Goal: Information Seeking & Learning: Learn about a topic

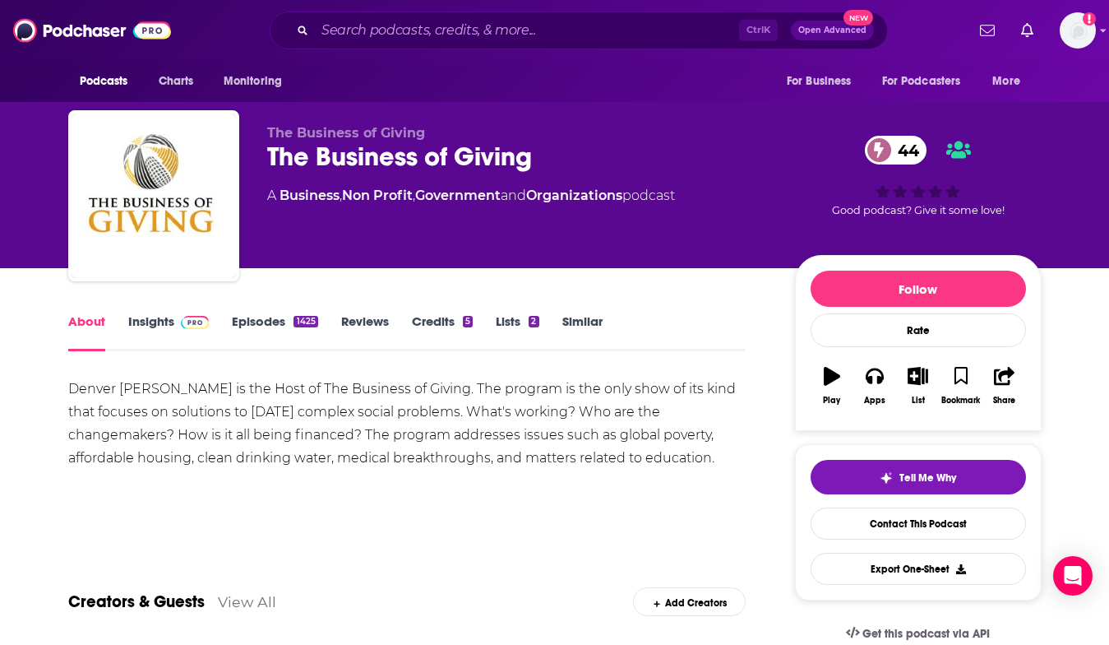
scroll to position [493, 0]
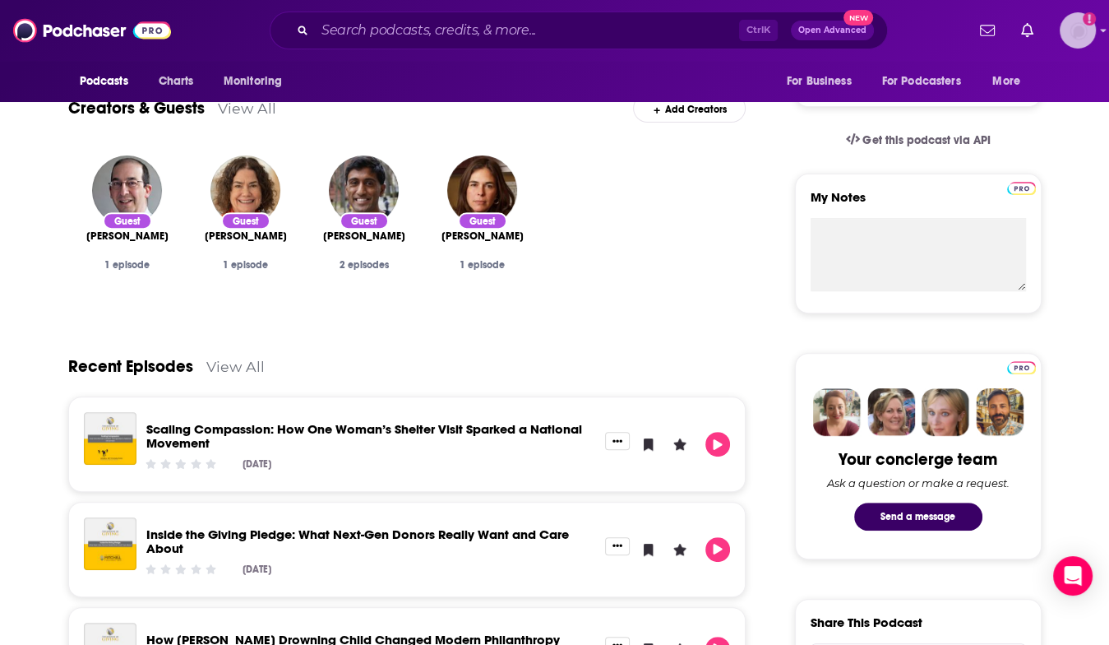
click at [1066, 28] on img "Logged in as megcassidy" at bounding box center [1078, 30] width 36 height 36
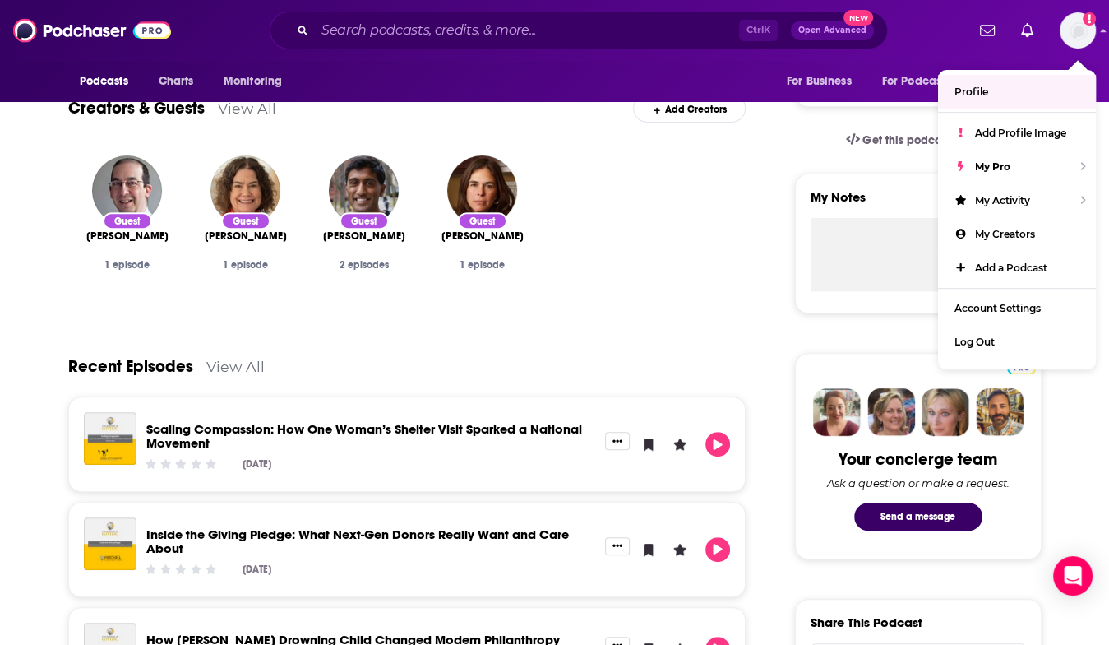
click at [661, 206] on div "Guest [PERSON_NAME] 1 episode Guest [PERSON_NAME] 1 episode Guest [PERSON_NAME]…" at bounding box center [407, 229] width 678 height 174
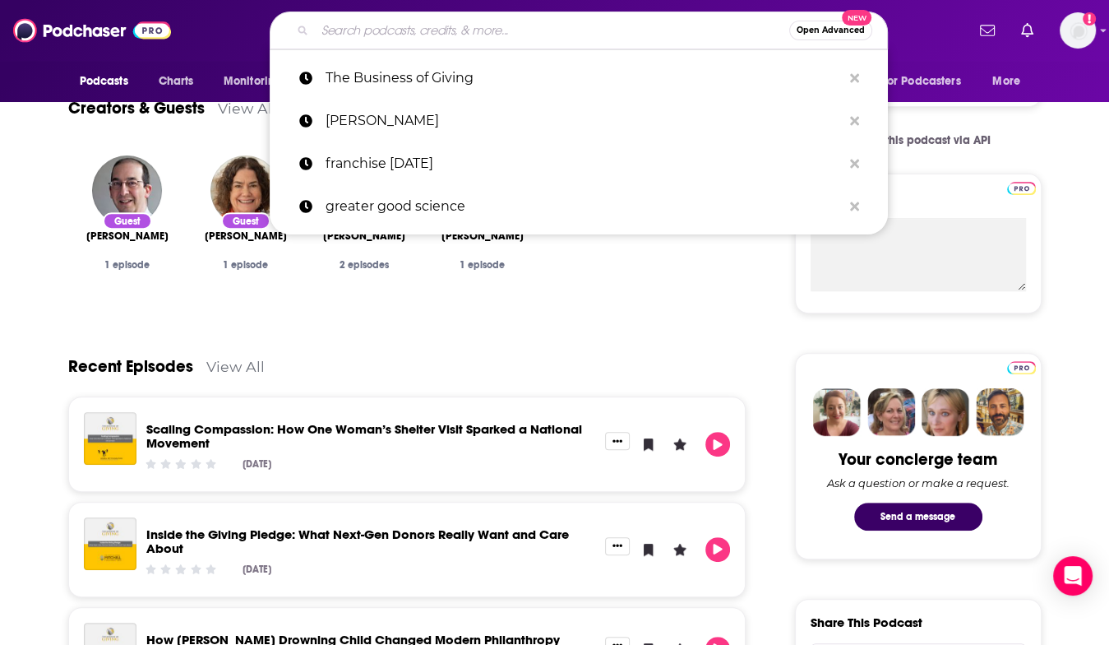
click at [391, 30] on input "Search podcasts, credits, & more..." at bounding box center [552, 30] width 474 height 26
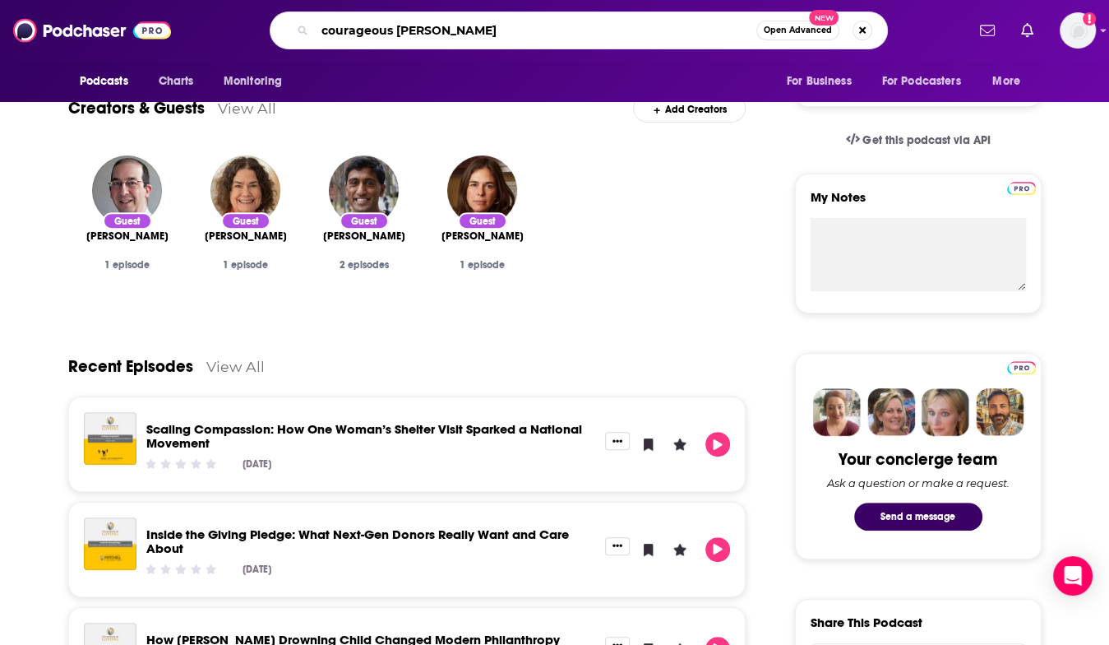
type input "courageous [PERSON_NAME]"
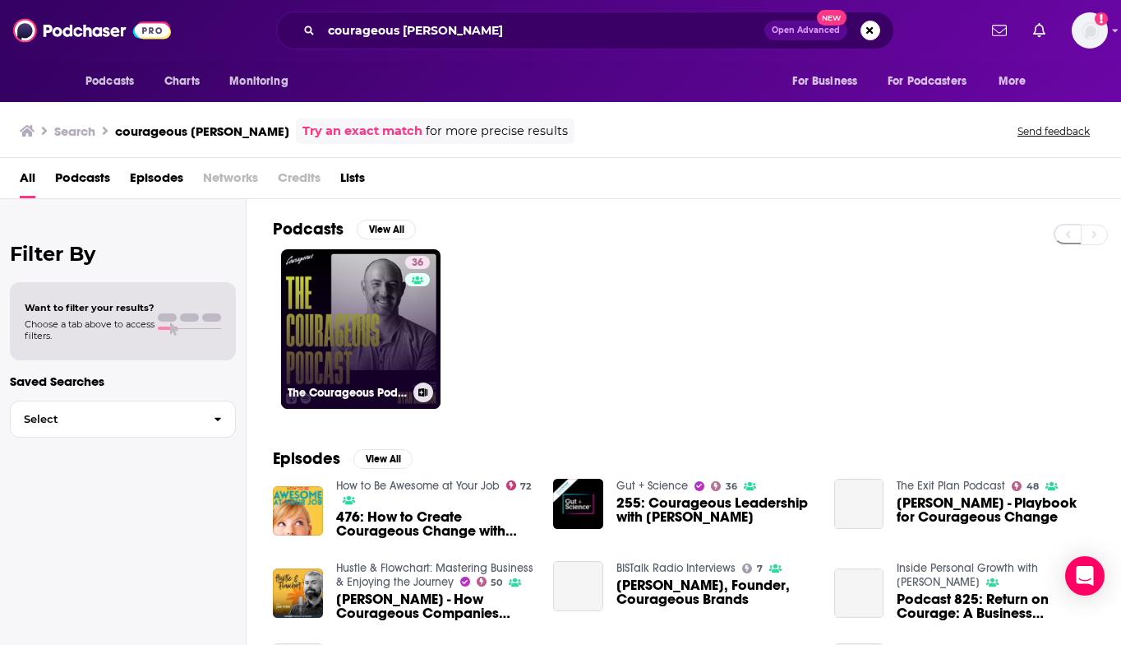
click at [380, 331] on link "36 The Courageous Podcast with [PERSON_NAME]" at bounding box center [360, 328] width 159 height 159
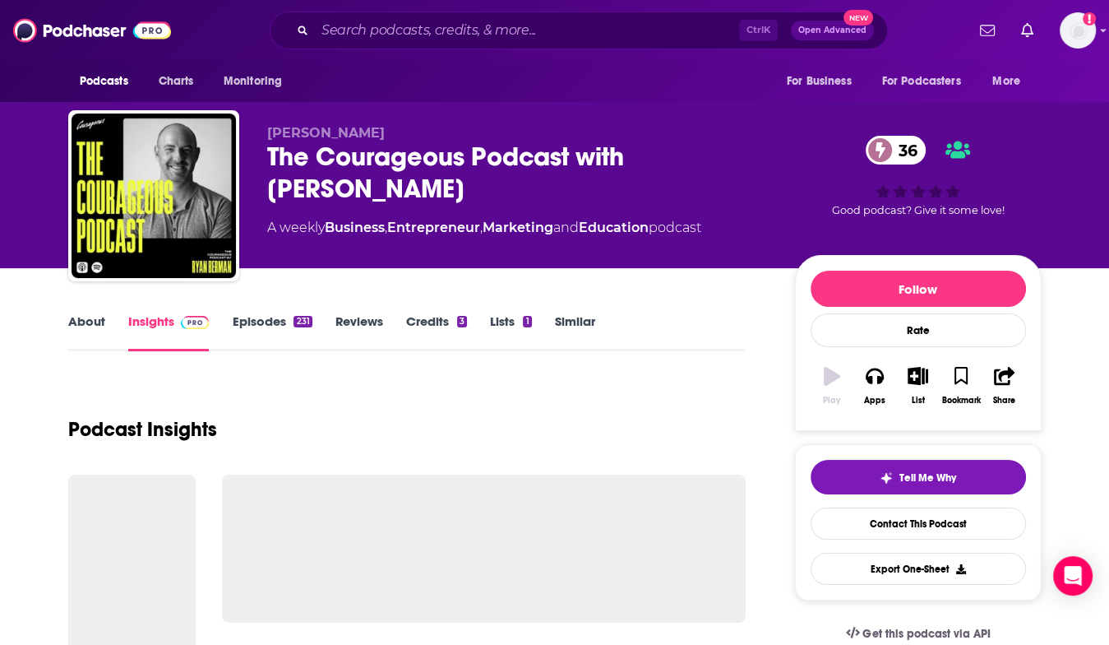
click at [380, 331] on link "Reviews" at bounding box center [359, 332] width 48 height 38
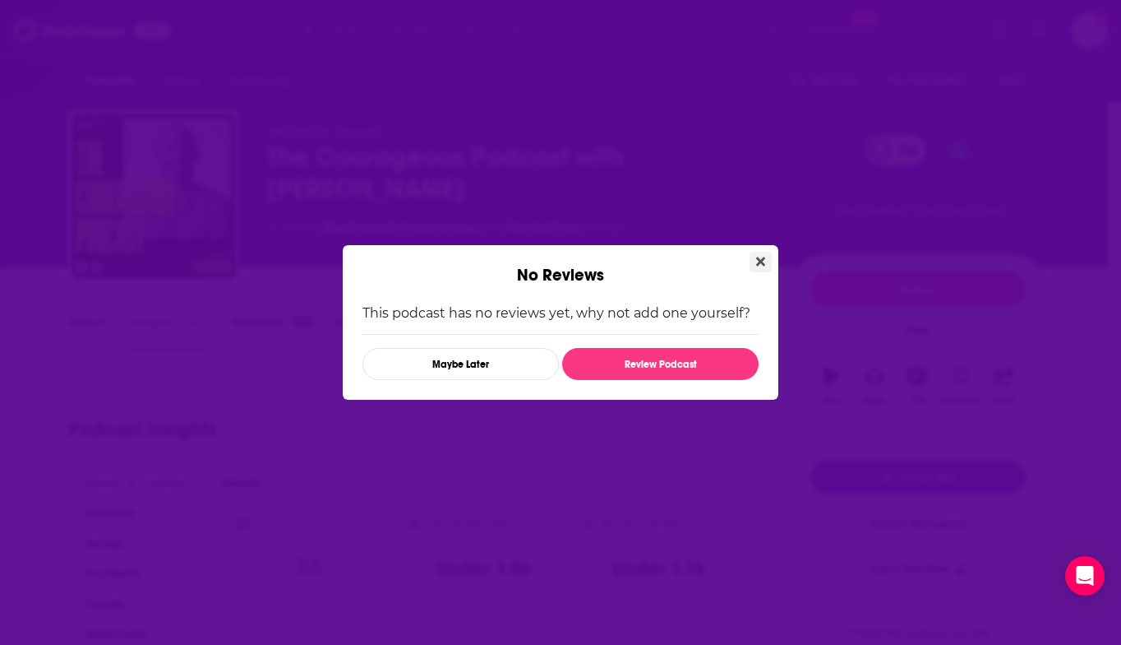
click at [756, 263] on icon "Close" at bounding box center [760, 261] width 9 height 13
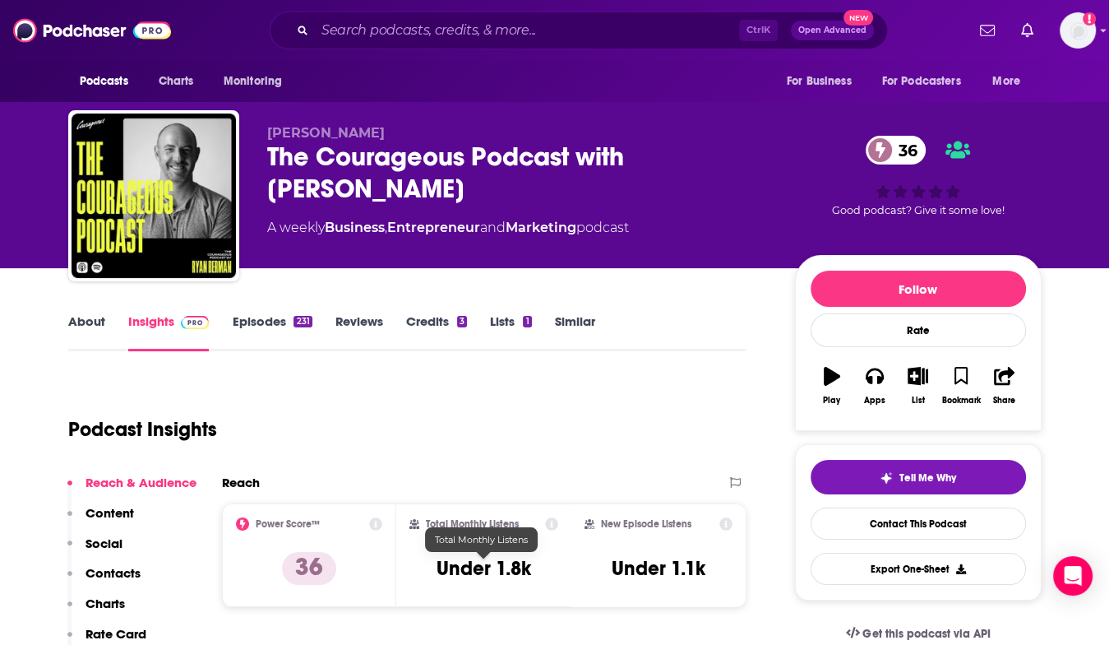
click at [477, 571] on h3 "Under 1.8k" at bounding box center [484, 568] width 95 height 25
drag, startPoint x: 477, startPoint y: 571, endPoint x: 518, endPoint y: 568, distance: 41.2
click at [518, 568] on h3 "Under 1.8k" at bounding box center [484, 568] width 95 height 25
copy h3 "Under 1.8k"
click at [684, 205] on div "The Courageous Podcast with [PERSON_NAME] 36" at bounding box center [517, 173] width 501 height 64
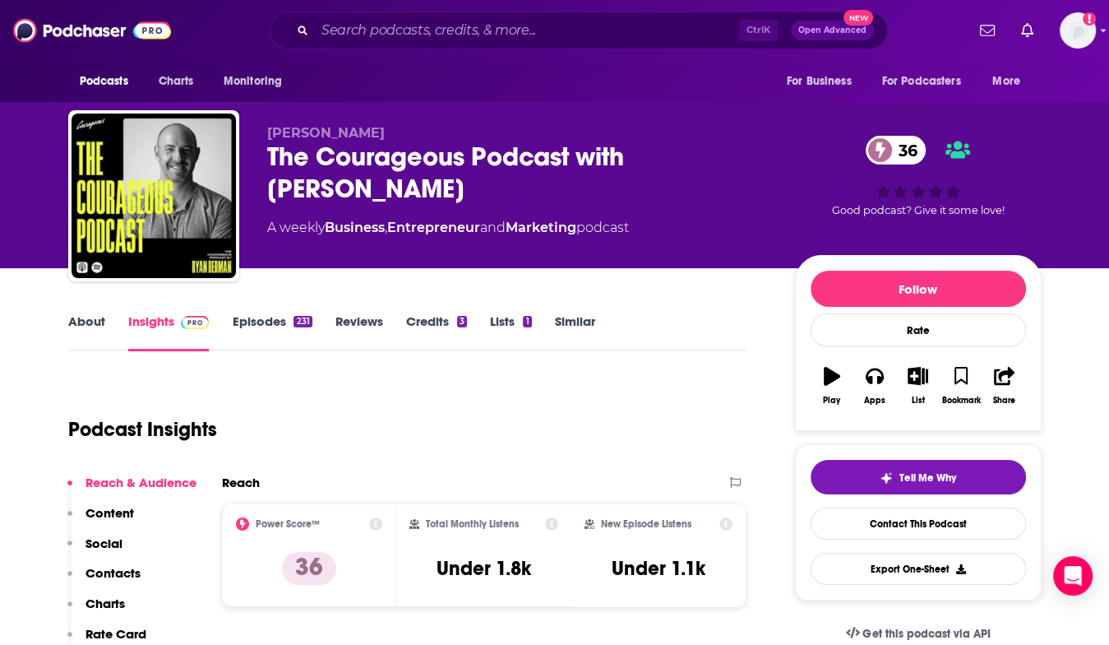
click at [84, 319] on link "About" at bounding box center [86, 332] width 37 height 38
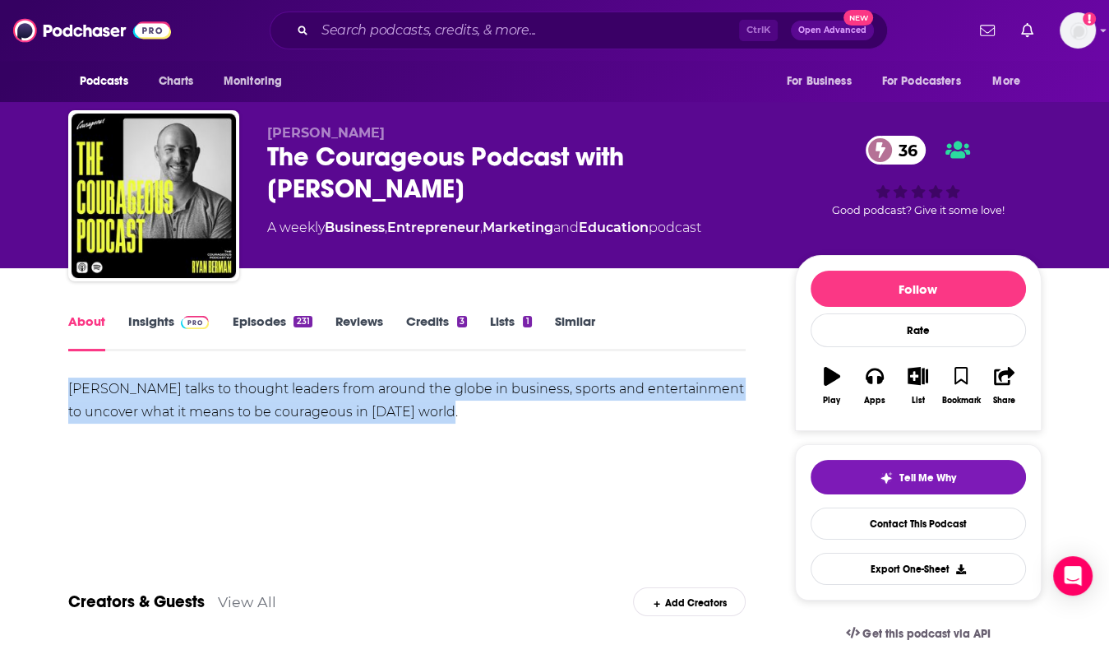
drag, startPoint x: 67, startPoint y: 387, endPoint x: 511, endPoint y: 423, distance: 446.2
copy div "[PERSON_NAME] talks to thought leaders from around the globe in business, sport…"
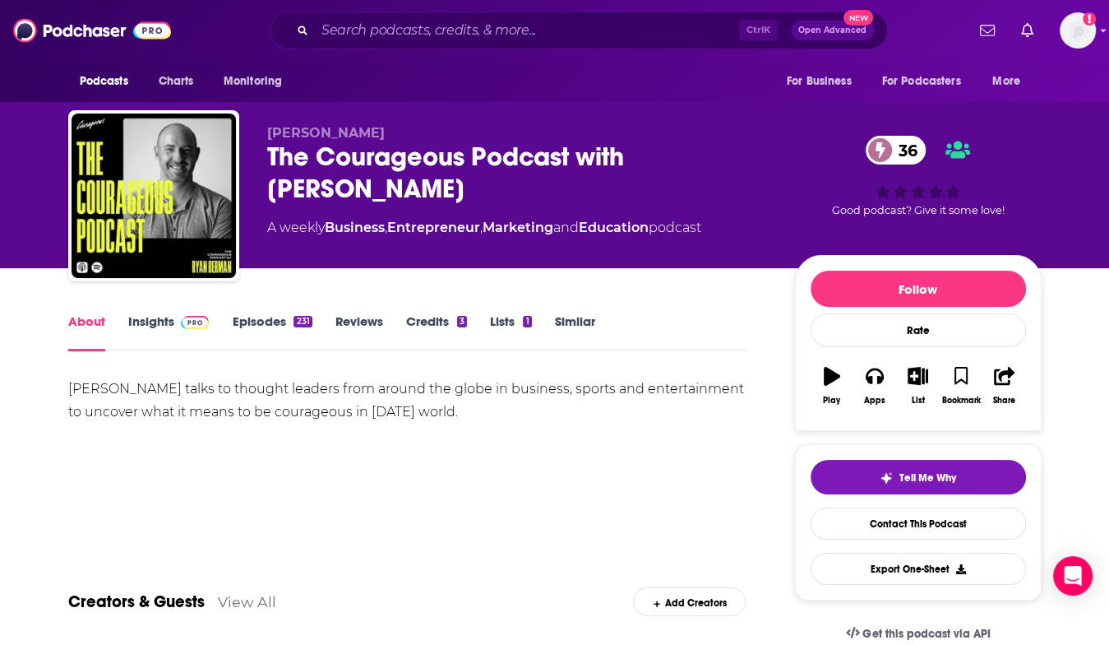
click at [290, 226] on div "A weekly Business , Entrepreneur , Marketing and Education podcast" at bounding box center [484, 228] width 434 height 20
drag, startPoint x: 290, startPoint y: 226, endPoint x: 685, endPoint y: 224, distance: 394.6
click at [685, 223] on div "A weekly Business , Entrepreneur , Marketing and Education podcast" at bounding box center [484, 228] width 434 height 20
copy div "weekly Business , Entrepreneur , Marketing and Education podcast"
